Goal: Complete application form

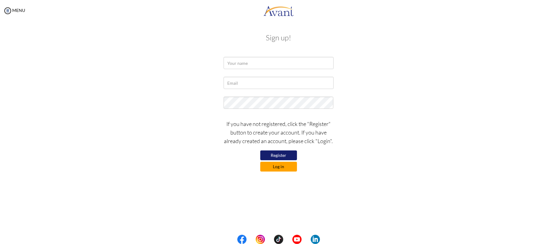
click at [283, 169] on button "Log in" at bounding box center [278, 167] width 37 height 10
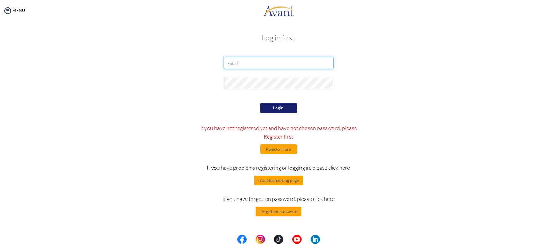
click at [256, 65] on input "email" at bounding box center [279, 63] width 110 height 12
type input "[EMAIL_ADDRESS][DOMAIN_NAME]"
click at [280, 105] on button "Login" at bounding box center [278, 108] width 37 height 10
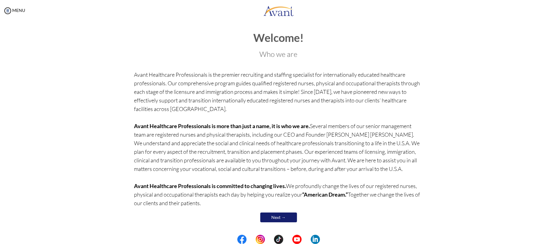
scroll to position [2, 0]
click at [283, 217] on link "Next →" at bounding box center [278, 217] width 37 height 10
click at [282, 216] on link "Next →" at bounding box center [278, 217] width 37 height 10
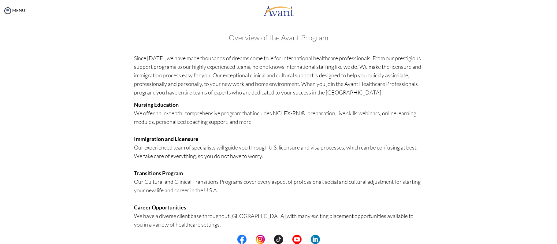
scroll to position [99, 0]
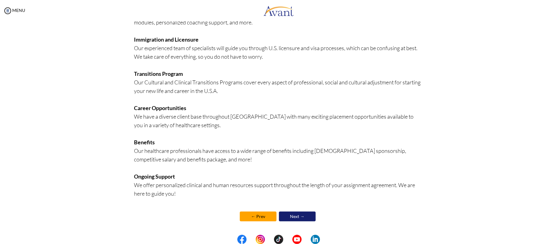
click at [289, 213] on link "Next →" at bounding box center [297, 217] width 37 height 10
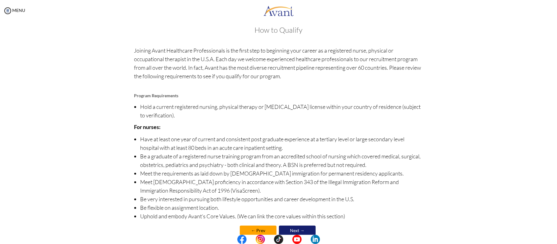
scroll to position [21, 0]
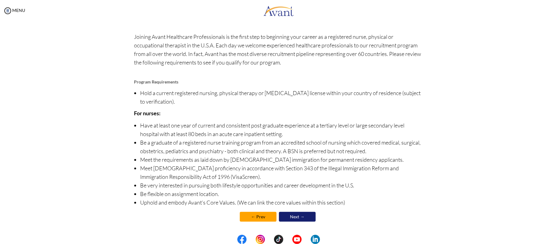
click at [299, 214] on link "Next →" at bounding box center [297, 217] width 37 height 10
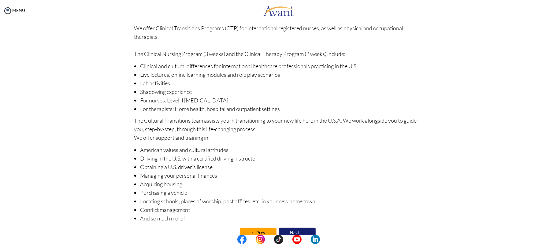
scroll to position [46, 0]
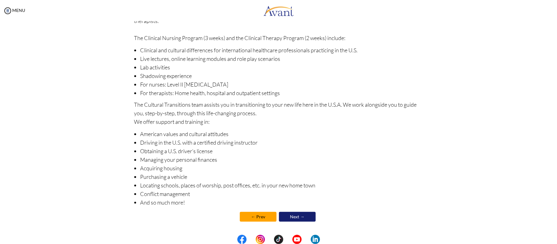
click at [290, 218] on link "Next →" at bounding box center [297, 217] width 37 height 10
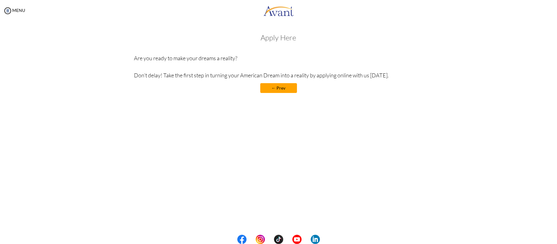
click at [283, 39] on h3 "Apply Here" at bounding box center [278, 38] width 289 height 8
drag, startPoint x: 288, startPoint y: 38, endPoint x: 301, endPoint y: 36, distance: 13.3
click at [301, 36] on h3 "Apply Here" at bounding box center [278, 38] width 289 height 8
drag, startPoint x: 290, startPoint y: 36, endPoint x: 252, endPoint y: 37, distance: 37.3
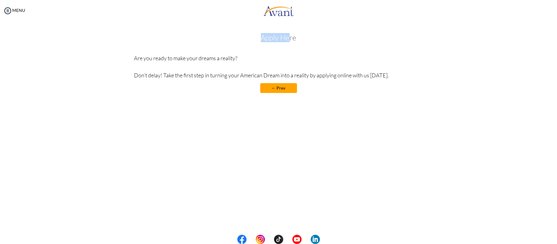
click at [252, 37] on h3 "Apply Here" at bounding box center [278, 38] width 289 height 8
drag, startPoint x: 252, startPoint y: 37, endPoint x: 331, endPoint y: 38, distance: 78.7
click at [331, 38] on h3 "Apply Here" at bounding box center [278, 38] width 289 height 8
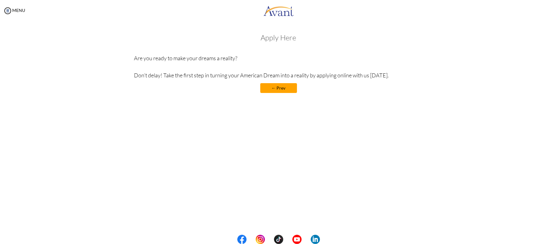
drag, startPoint x: 331, startPoint y: 38, endPoint x: 245, endPoint y: 40, distance: 86.0
click at [245, 40] on h3 "Apply Here" at bounding box center [278, 38] width 289 height 8
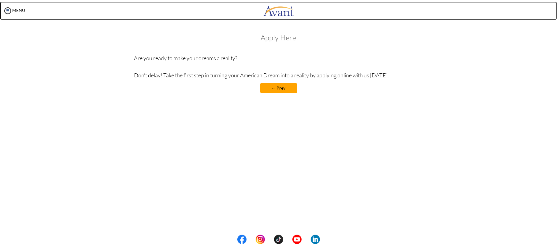
click at [277, 13] on img at bounding box center [278, 11] width 31 height 18
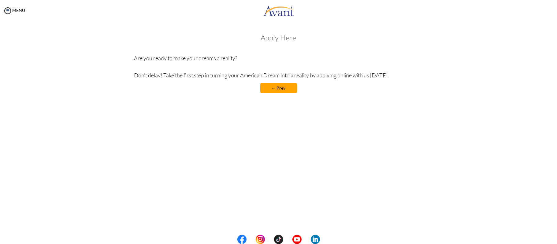
click at [283, 21] on div "MENU" at bounding box center [278, 11] width 557 height 23
click at [285, 24] on div "My Status What is the next step? We would like you to watch the introductory vi…" at bounding box center [278, 143] width 557 height 244
click at [293, 34] on h3 "Apply Here" at bounding box center [278, 38] width 289 height 8
click at [306, 43] on div "Apply Here Are you ready to make your dreams a reality? Don’t delay! Take the f…" at bounding box center [278, 66] width 289 height 65
click at [350, 43] on div "Apply Here Are you ready to make your dreams a reality? Don’t delay! Take the f…" at bounding box center [278, 66] width 289 height 65
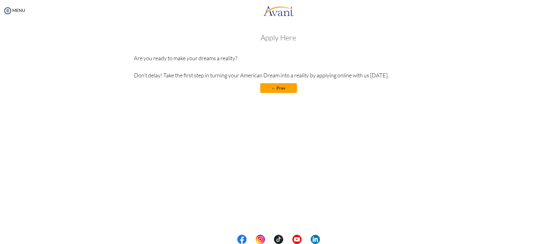
click at [350, 43] on div "Apply Here Are you ready to make your dreams a reality? Don’t delay! Take the f…" at bounding box center [278, 66] width 289 height 65
click at [323, 38] on h3 "Apply Here" at bounding box center [278, 38] width 289 height 8
click at [304, 39] on h3 "Apply Here" at bounding box center [278, 38] width 289 height 8
click at [327, 85] on center "← Prev" at bounding box center [278, 88] width 289 height 10
click at [313, 88] on center "← Prev" at bounding box center [278, 88] width 289 height 10
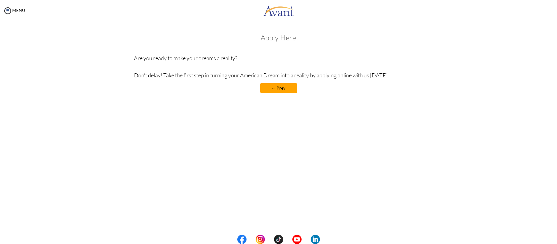
click at [374, 71] on p "Are you ready to make your dreams a reality? Don’t delay! Take the first step i…" at bounding box center [278, 67] width 289 height 26
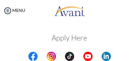
drag, startPoint x: 74, startPoint y: 31, endPoint x: 80, endPoint y: 31, distance: 5.2
drag, startPoint x: 80, startPoint y: 31, endPoint x: 85, endPoint y: 31, distance: 5.8
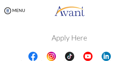
click at [91, 37] on h3 "Apply Here" at bounding box center [70, 38] width 118 height 8
click at [49, 36] on h3 "Apply Here" at bounding box center [70, 38] width 118 height 8
drag, startPoint x: 49, startPoint y: 36, endPoint x: 58, endPoint y: 31, distance: 10.3
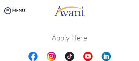
click at [50, 34] on h3 "Apply Here" at bounding box center [70, 38] width 118 height 8
drag, startPoint x: 58, startPoint y: 31, endPoint x: 66, endPoint y: 28, distance: 8.2
drag, startPoint x: 72, startPoint y: 30, endPoint x: 74, endPoint y: 24, distance: 6.2
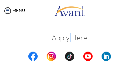
drag, startPoint x: 74, startPoint y: 24, endPoint x: 72, endPoint y: 11, distance: 13.3
click at [74, 21] on body "Maintenance break. Please come back in 2 hours. MENU My Status What is the next…" at bounding box center [69, 30] width 139 height 61
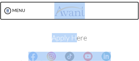
click at [72, 11] on img at bounding box center [69, 11] width 31 height 18
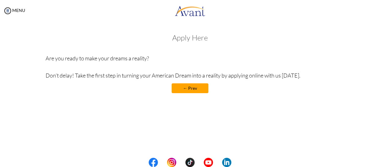
click at [215, 62] on p "Are you ready to make your dreams a reality? Don’t delay! Take the first step i…" at bounding box center [190, 67] width 289 height 26
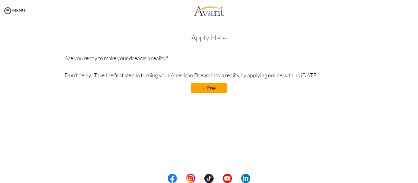
drag, startPoint x: 84, startPoint y: 59, endPoint x: 309, endPoint y: 76, distance: 226.2
click at [309, 76] on div "Welcome! Who we are Avant Healthcare Professionals is the premier recruiting an…" at bounding box center [209, 64] width 358 height 72
click at [309, 76] on p "Are you ready to make your dreams a reality? Don’t delay! Take the first step i…" at bounding box center [209, 67] width 289 height 26
drag, startPoint x: 318, startPoint y: 76, endPoint x: 199, endPoint y: 22, distance: 130.4
click at [199, 22] on div "My Status What is the next step? We would like you to watch the introductory vi…" at bounding box center [209, 112] width 418 height 183
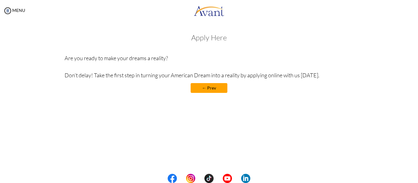
click at [199, 22] on div "My Status What is the next step? We would like you to watch the introductory vi…" at bounding box center [209, 112] width 418 height 183
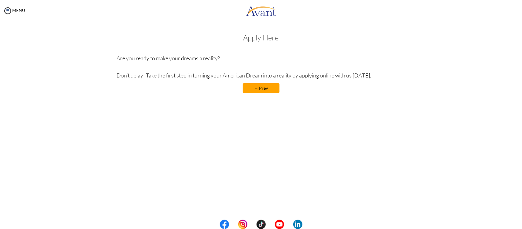
click at [24, 14] on div "MENU" at bounding box center [12, 114] width 25 height 229
click at [20, 10] on link "MENU" at bounding box center [14, 10] width 22 height 5
